Goal: Transaction & Acquisition: Purchase product/service

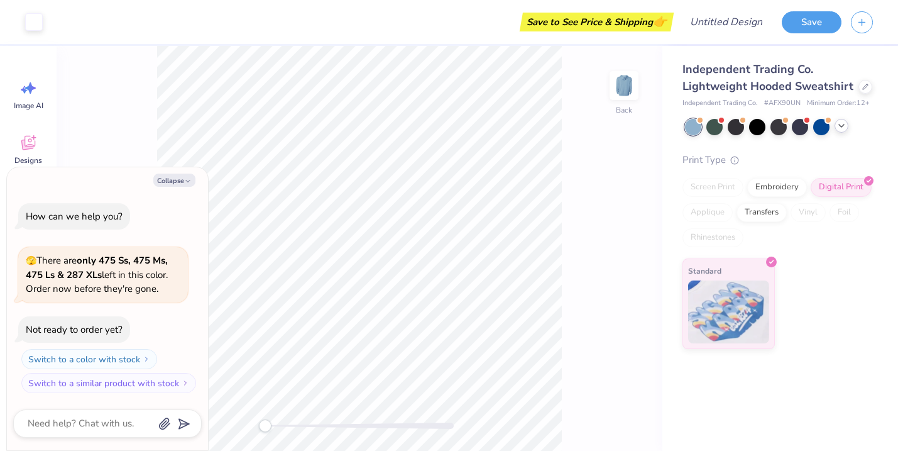
click at [843, 127] on icon at bounding box center [841, 126] width 10 height 10
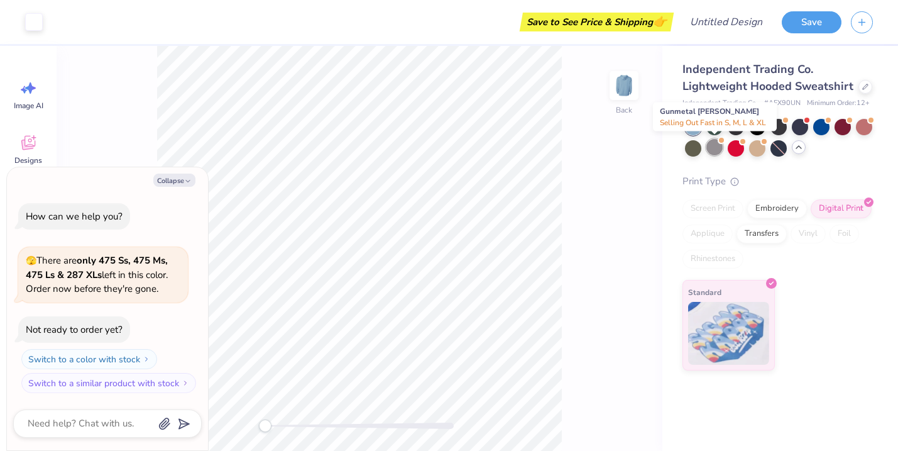
click at [712, 148] on div at bounding box center [714, 147] width 16 height 16
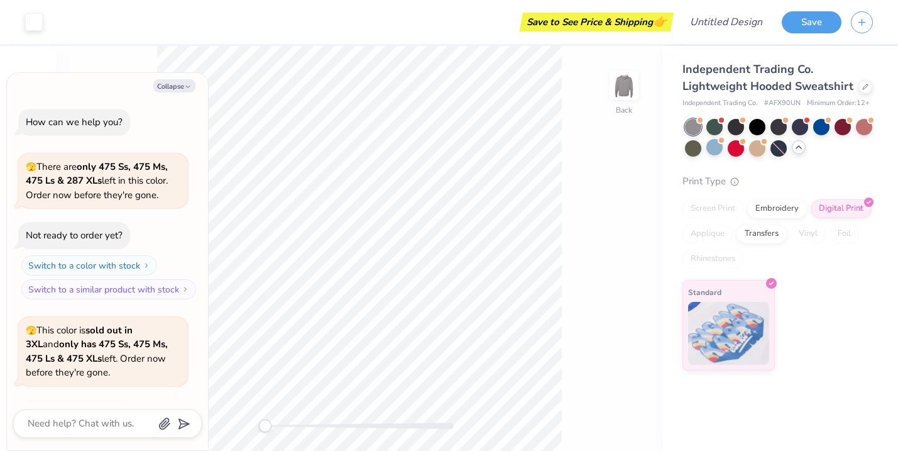
scroll to position [84, 0]
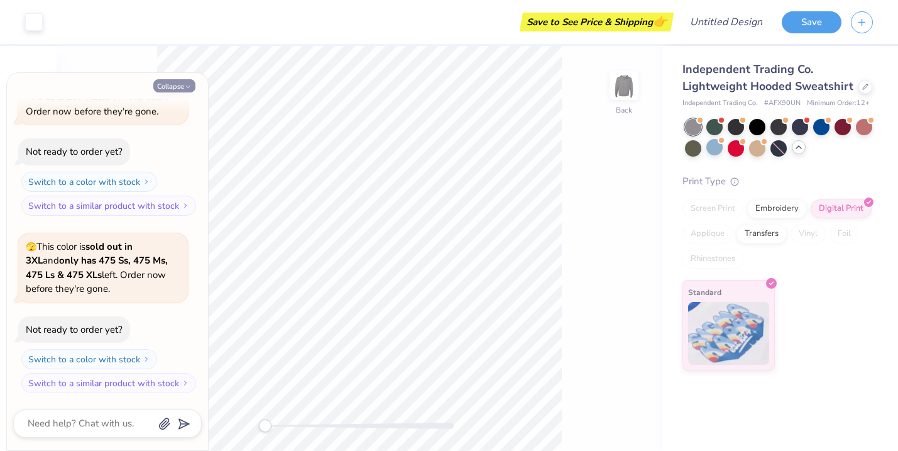
click at [178, 88] on button "Collapse" at bounding box center [174, 85] width 42 height 13
type textarea "x"
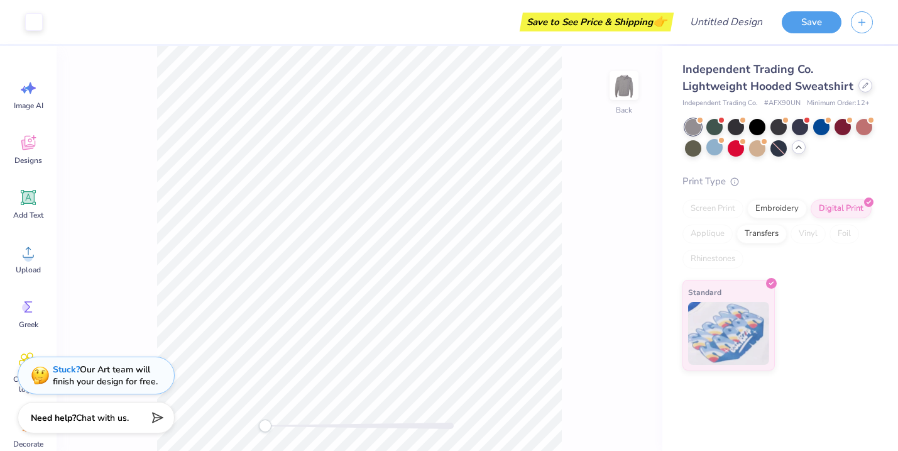
click at [858, 86] on div at bounding box center [865, 86] width 14 height 14
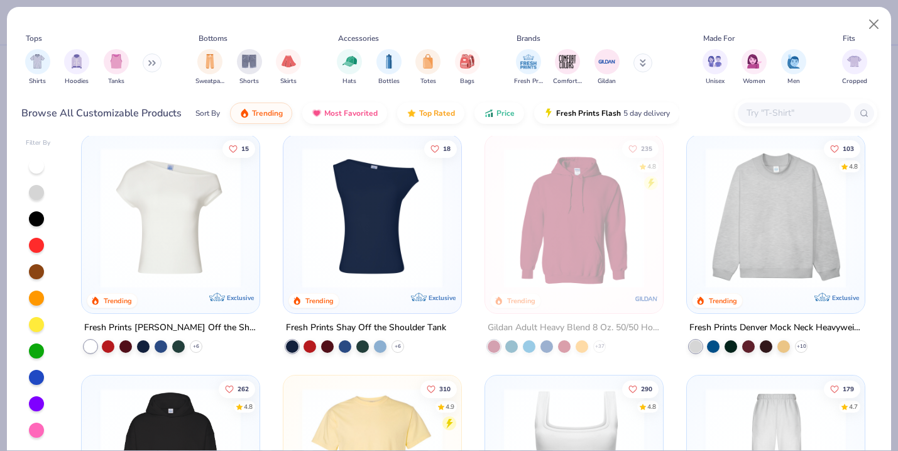
click at [41, 192] on div at bounding box center [36, 192] width 15 height 15
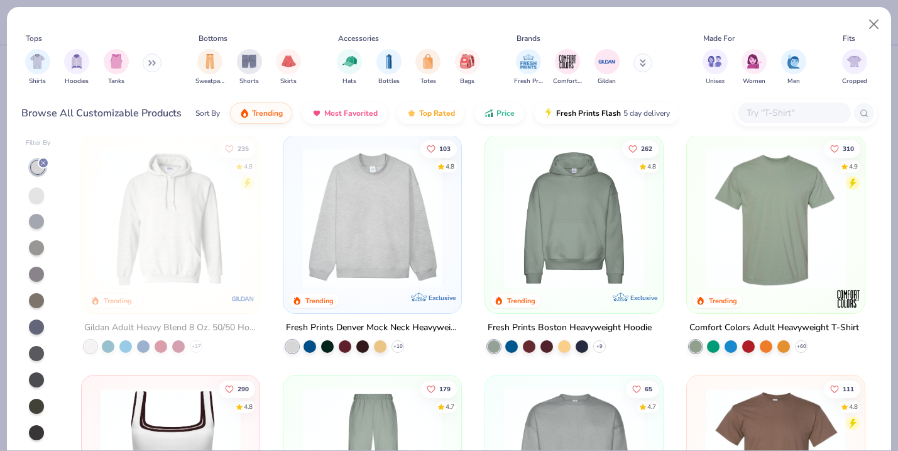
click at [562, 256] on div at bounding box center [421, 218] width 458 height 140
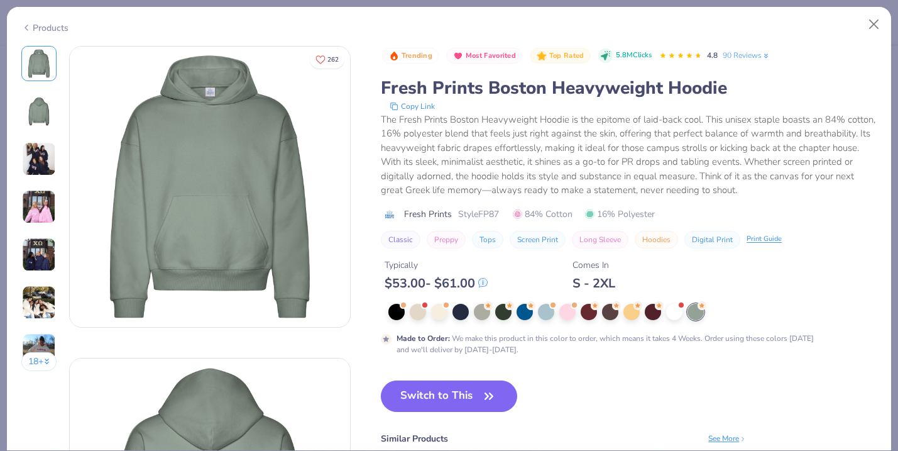
click at [31, 26] on icon at bounding box center [26, 27] width 10 height 15
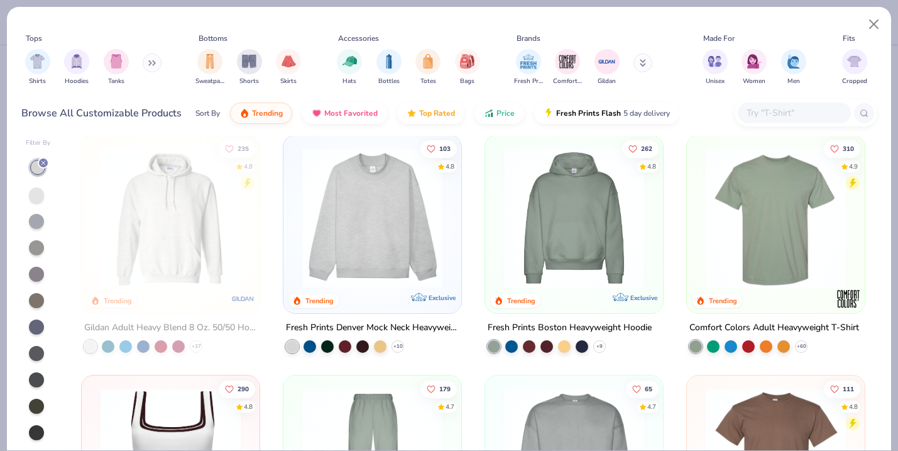
click at [356, 228] on img at bounding box center [372, 218] width 153 height 140
